Goal: Task Accomplishment & Management: Complete application form

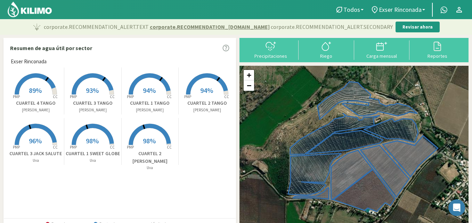
click at [155, 89] on rect at bounding box center [150, 95] width 56 height 56
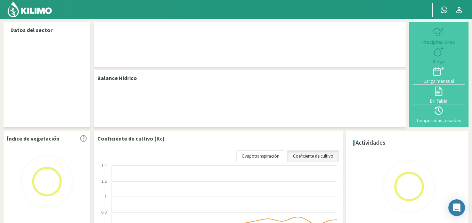
select select "1: Object"
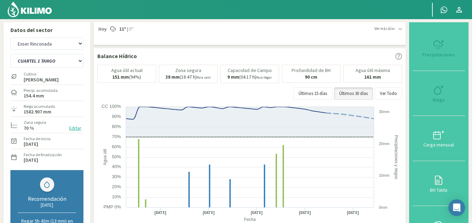
type input "6"
click at [442, 93] on icon at bounding box center [438, 89] width 11 height 11
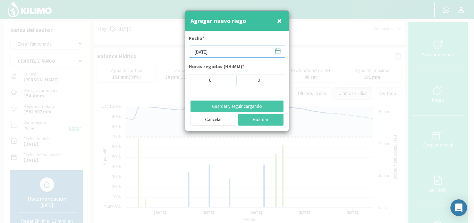
click at [221, 51] on input "[DATE]" at bounding box center [237, 51] width 97 height 12
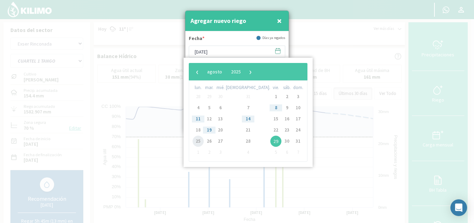
click at [202, 139] on span "25" at bounding box center [198, 140] width 11 height 11
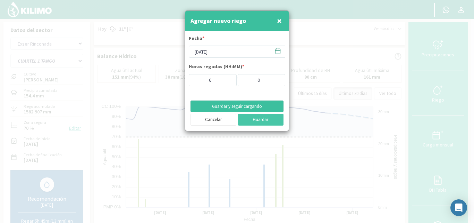
click at [240, 107] on button "Guardar y seguir cargando" at bounding box center [237, 106] width 93 height 12
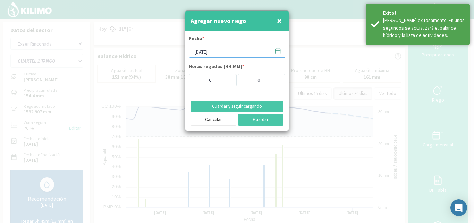
click at [216, 50] on input "[DATE]" at bounding box center [237, 51] width 97 height 12
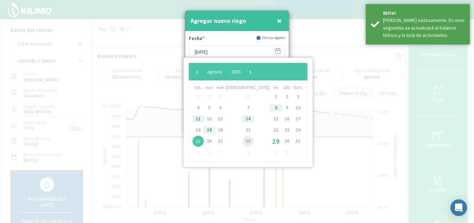
click at [243, 141] on span "28" at bounding box center [248, 140] width 11 height 11
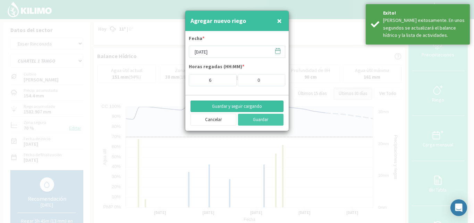
click at [239, 106] on button "Guardar y seguir cargando" at bounding box center [237, 106] width 93 height 12
click at [216, 119] on button "Cancelar" at bounding box center [214, 120] width 46 height 12
type input "[DATE]"
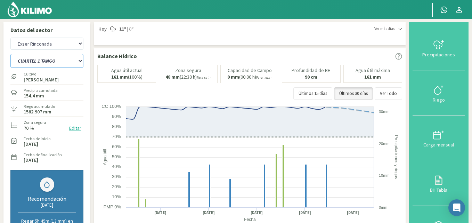
click at [63, 60] on select "CUARTEL 1 SWEET GLOBE CUARTEL 1 TANGO CUARTEL 2 TANGO CUARTEL 2 [PERSON_NAME] C…" at bounding box center [46, 61] width 73 height 14
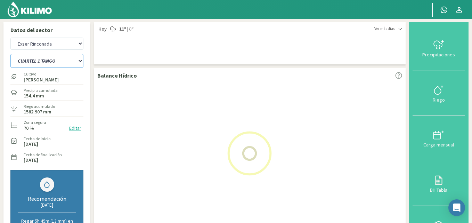
select select "2: Object"
click at [10, 54] on select "CUARTEL 1 SWEET GLOBE CUARTEL 1 TANGO CUARTEL 2 TANGO CUARTEL 2 [PERSON_NAME] C…" at bounding box center [46, 61] width 73 height 14
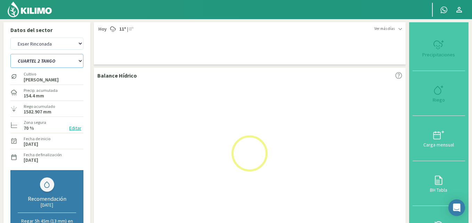
select select "4: Object"
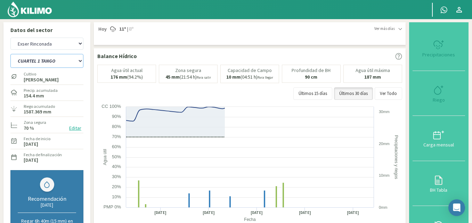
select select "9: Object"
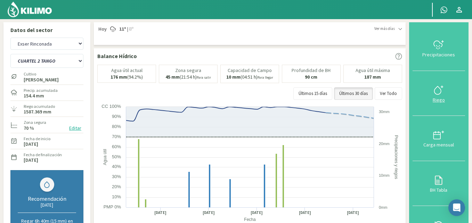
click at [443, 99] on div "Riego" at bounding box center [438, 99] width 48 height 5
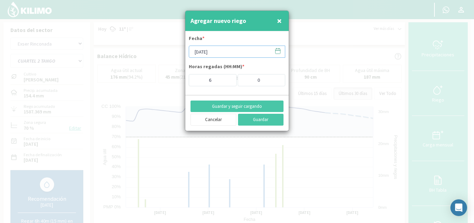
click at [217, 52] on input "[DATE]" at bounding box center [237, 51] width 97 height 12
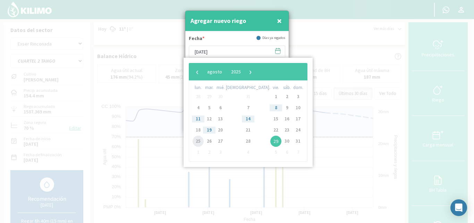
click at [197, 142] on span "25" at bounding box center [198, 140] width 11 height 11
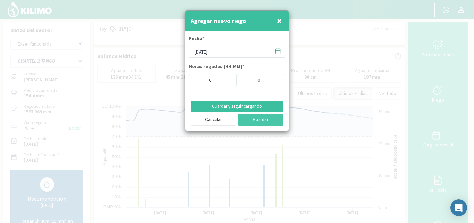
click at [242, 106] on button "Guardar y seguir cargando" at bounding box center [237, 106] width 93 height 12
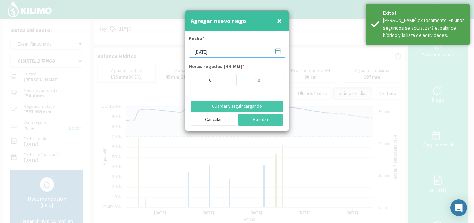
click at [218, 49] on input "[DATE]" at bounding box center [237, 51] width 97 height 12
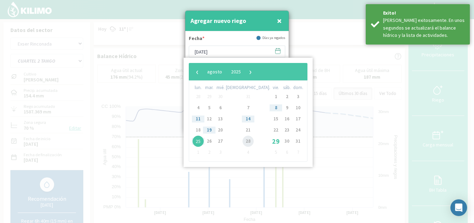
click at [243, 138] on span "28" at bounding box center [248, 140] width 11 height 11
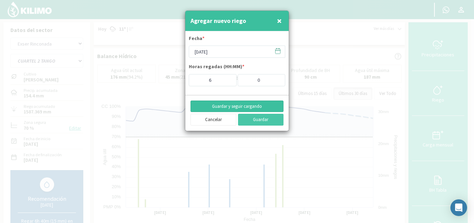
click at [246, 105] on button "Guardar y seguir cargando" at bounding box center [237, 106] width 93 height 12
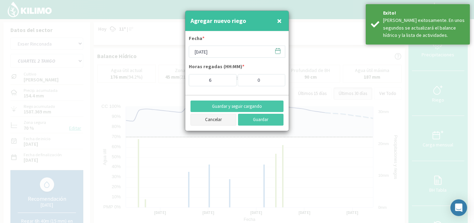
click at [215, 118] on button "Cancelar" at bounding box center [214, 120] width 46 height 12
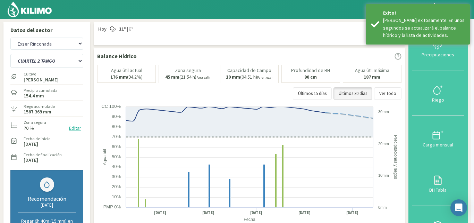
type input "[DATE]"
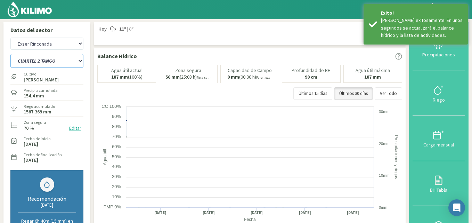
click at [67, 61] on select "CUARTEL 1 SWEET GLOBE CUARTEL 1 TANGO CUARTEL 2 TANGO CUARTEL 2 [PERSON_NAME] C…" at bounding box center [46, 61] width 73 height 14
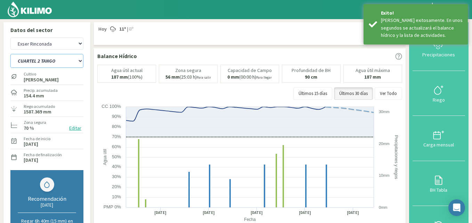
select select "12: Object"
click at [10, 54] on select "CUARTEL 1 SWEET GLOBE CUARTEL 1 TANGO CUARTEL 2 TANGO CUARTEL 2 [PERSON_NAME] C…" at bounding box center [46, 61] width 73 height 14
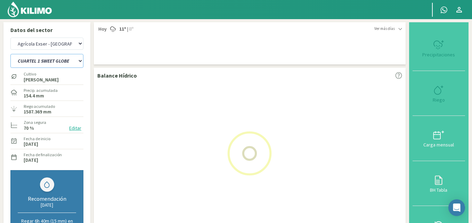
select select "7: Object"
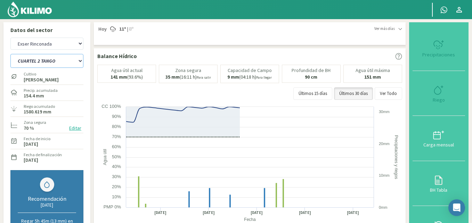
select select "19: Object"
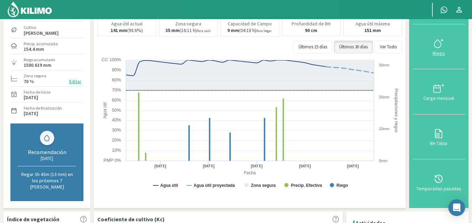
scroll to position [35, 0]
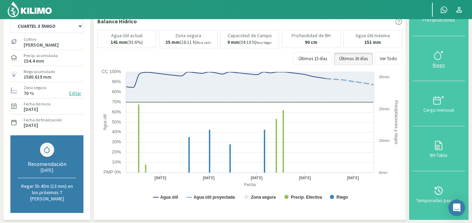
click at [442, 55] on icon at bounding box center [438, 55] width 11 height 11
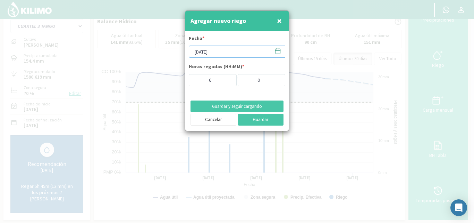
click at [205, 52] on input "[DATE]" at bounding box center [237, 51] width 97 height 12
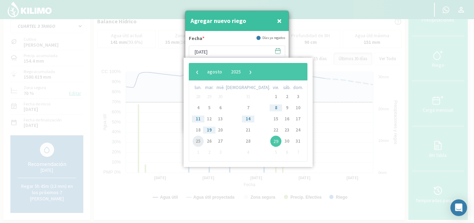
click at [198, 139] on span "25" at bounding box center [198, 140] width 11 height 11
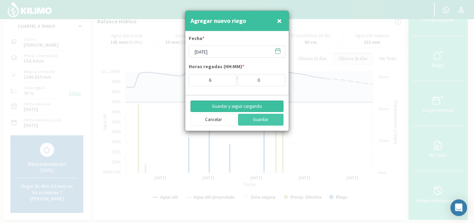
click at [256, 106] on button "Guardar y seguir cargando" at bounding box center [237, 106] width 93 height 12
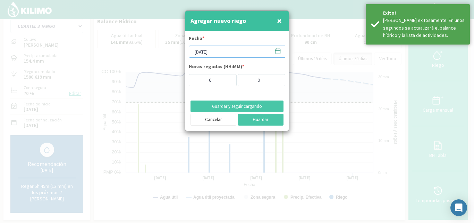
click at [218, 52] on input "[DATE]" at bounding box center [237, 51] width 97 height 12
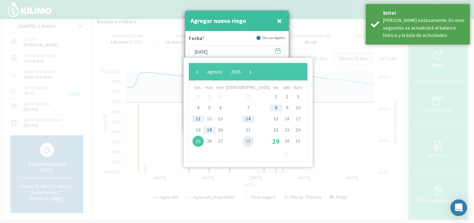
click at [243, 142] on span "28" at bounding box center [248, 140] width 11 height 11
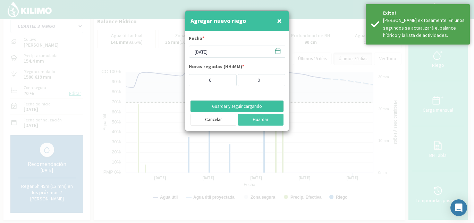
click at [242, 105] on button "Guardar y seguir cargando" at bounding box center [237, 106] width 93 height 12
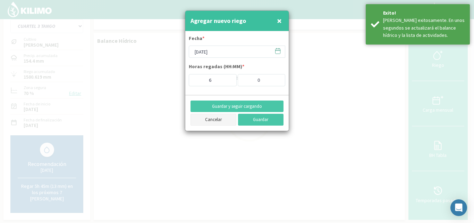
click at [199, 117] on button "Cancelar" at bounding box center [214, 120] width 46 height 12
type input "[DATE]"
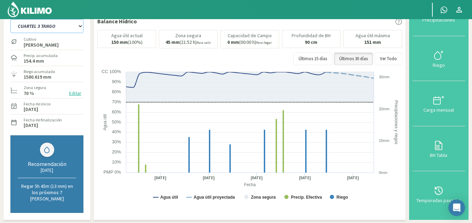
click at [55, 23] on select "CUARTEL 1 SWEET GLOBE CUARTEL 1 TANGO CUARTEL 2 TANGO CUARTEL 2 [PERSON_NAME] C…" at bounding box center [46, 26] width 73 height 14
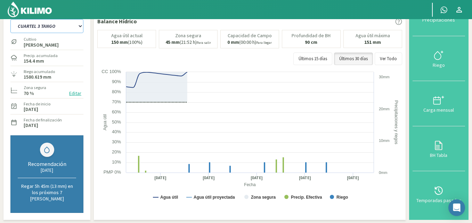
select select "20: Object"
click at [10, 19] on select "CUARTEL 1 SWEET GLOBE CUARTEL 1 TANGO CUARTEL 2 TANGO CUARTEL 2 [PERSON_NAME] C…" at bounding box center [46, 26] width 73 height 14
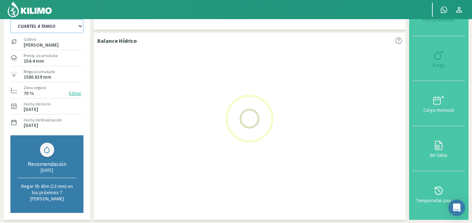
select select "10: Object"
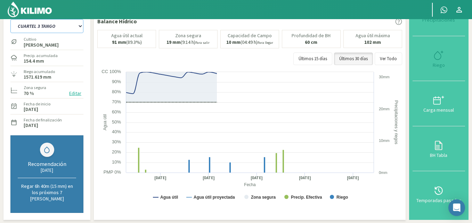
select select "27: Object"
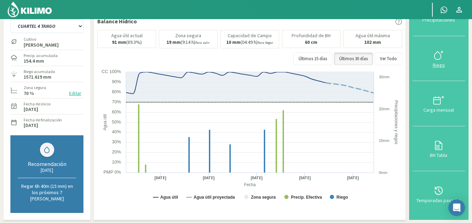
click at [431, 54] on div at bounding box center [438, 55] width 48 height 11
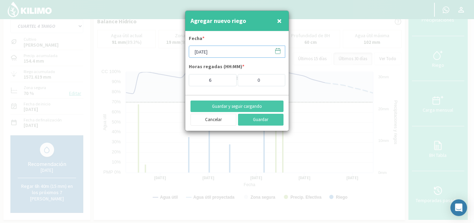
click at [214, 47] on input "[DATE]" at bounding box center [237, 51] width 97 height 12
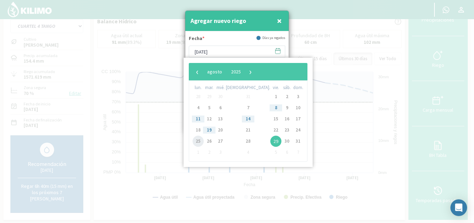
click at [201, 142] on span "25" at bounding box center [198, 140] width 11 height 11
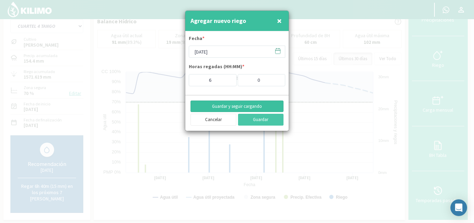
click at [251, 105] on button "Guardar y seguir cargando" at bounding box center [237, 106] width 93 height 12
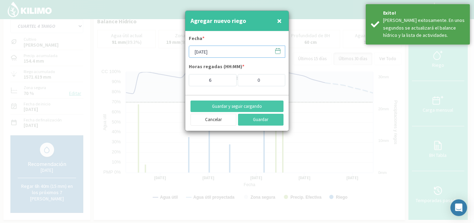
click at [227, 52] on input "[DATE]" at bounding box center [237, 51] width 97 height 12
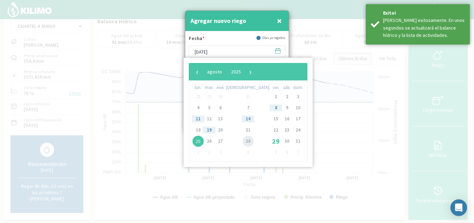
click at [243, 142] on span "28" at bounding box center [248, 140] width 11 height 11
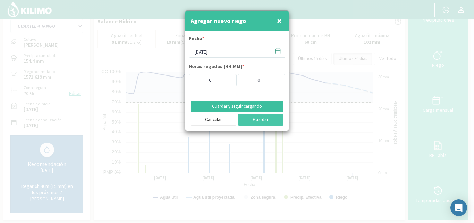
click at [236, 107] on button "Guardar y seguir cargando" at bounding box center [237, 106] width 93 height 12
click at [228, 120] on button "Cancelar" at bounding box center [214, 120] width 46 height 12
type input "[DATE]"
